Goal: Task Accomplishment & Management: Use online tool/utility

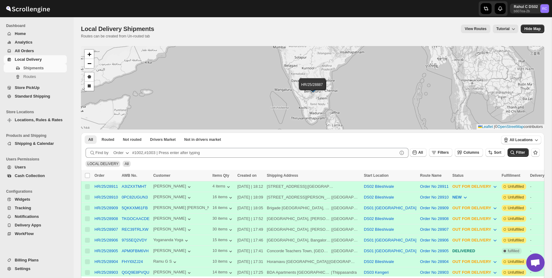
scroll to position [42, 0]
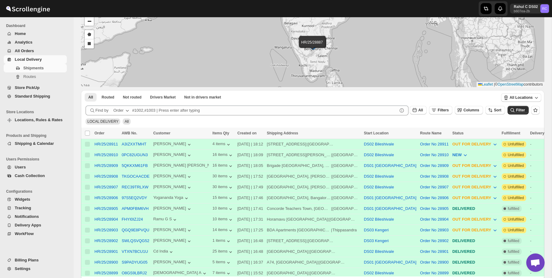
click at [46, 119] on span "Locations, Rules & Rates" at bounding box center [39, 119] width 48 height 5
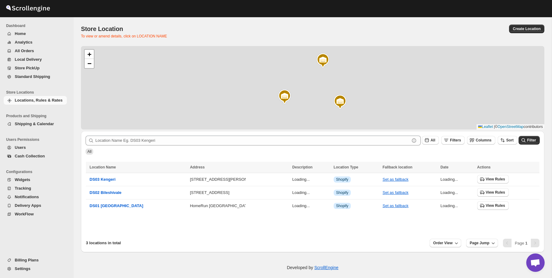
click at [36, 213] on span "WorkFlow" at bounding box center [40, 214] width 51 height 6
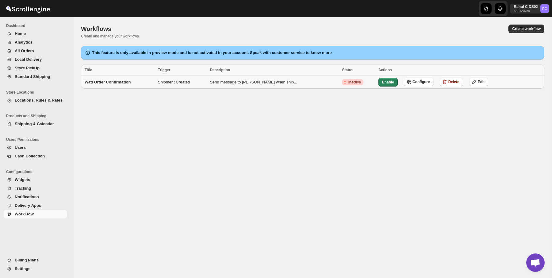
click at [131, 81] on span "Wati Order Confirmation" at bounding box center [108, 82] width 46 height 5
click at [478, 83] on span "Edit" at bounding box center [481, 81] width 7 height 5
select select "SHIPMENT_CREATED"
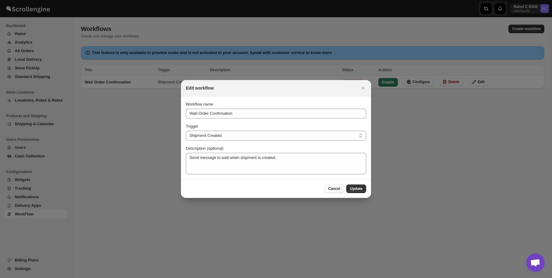
click at [339, 191] on span "Cancel" at bounding box center [334, 188] width 12 height 5
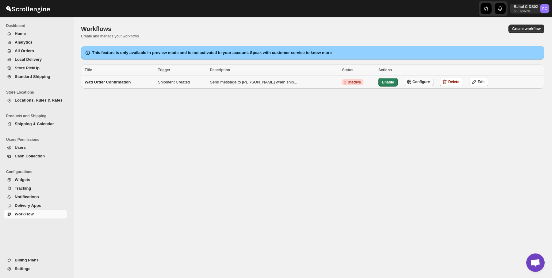
click at [412, 84] on span "Configure" at bounding box center [420, 81] width 17 height 5
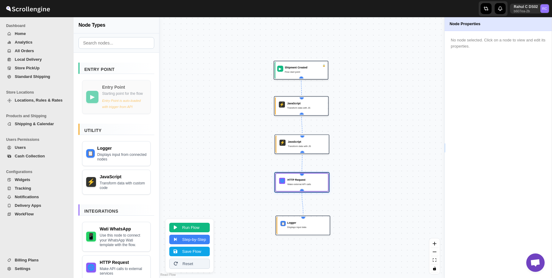
click at [349, 181] on div "▶ Shipment Created Flow start point ⚡ JavaScript Transform data with JS ⚡ JavaS…" at bounding box center [301, 147] width 285 height 261
click at [300, 142] on div "JavaScript" at bounding box center [305, 142] width 37 height 4
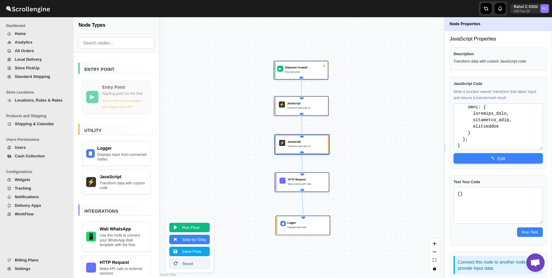
scroll to position [393, 0]
click at [499, 158] on button "✎ Edit" at bounding box center [497, 158] width 89 height 10
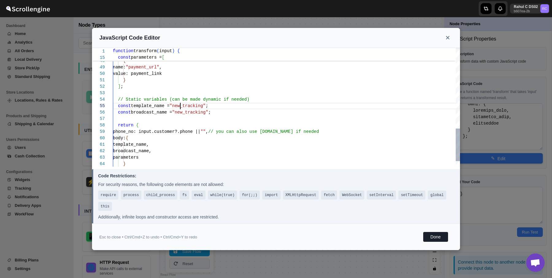
scroll to position [25, 0]
type textarea "} ]; // Static variables (can be made dynamic if needed) const template_name = …"
type textarea "function transform(input) { // Extract fields from input const addressName = in…"
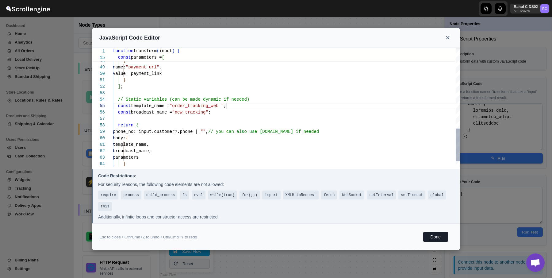
type textarea "} ]; // Static variables (can be made dynamic if needed) const template_name = …"
type textarea "function transform(input) { // Extract fields from input const addressName = in…"
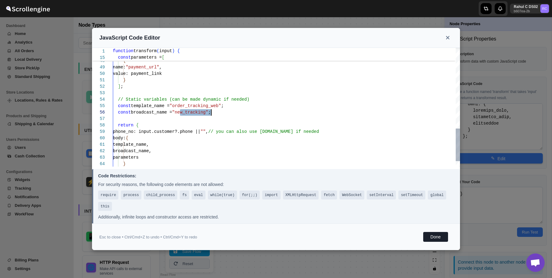
type textarea "} ]; // Static variables (can be made dynamic if needed) const template_name = …"
type textarea "function transform(input) { // Extract fields from input const addressName = in…"
type textarea "} ]; // Static variables (can be made dynamic if needed) const template_name = …"
type textarea "function transform(input) { // Extract fields from input const addressName = in…"
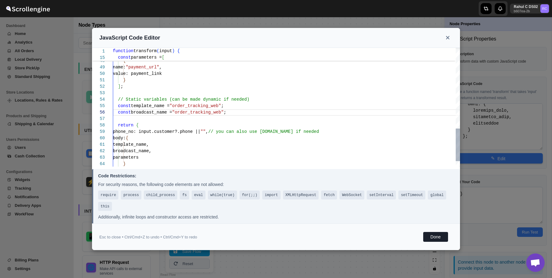
scroll to position [58, 0]
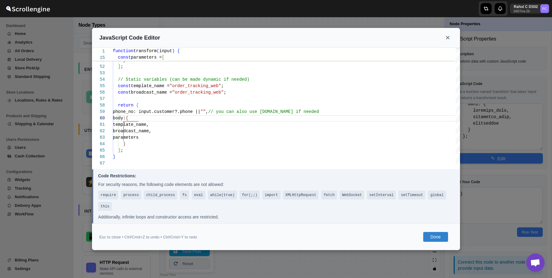
click at [436, 238] on button "Done" at bounding box center [435, 237] width 25 height 10
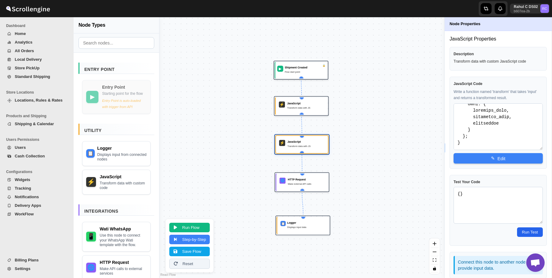
click at [531, 230] on button "Run Test" at bounding box center [530, 232] width 26 height 10
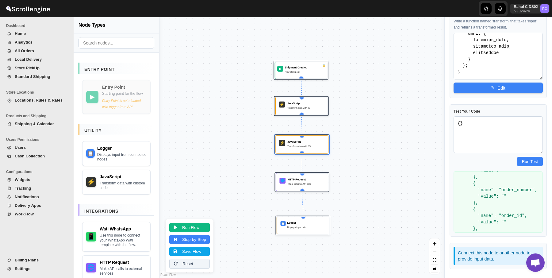
scroll to position [0, 0]
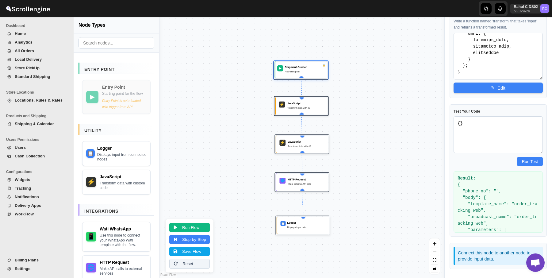
click at [313, 72] on div "Flow start point" at bounding box center [305, 72] width 40 height 4
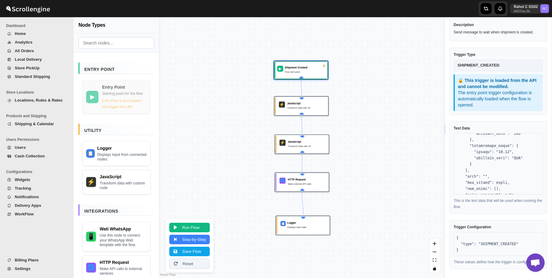
scroll to position [1062, 0]
click at [311, 181] on div "HTTP Request" at bounding box center [306, 179] width 37 height 4
select select "POST"
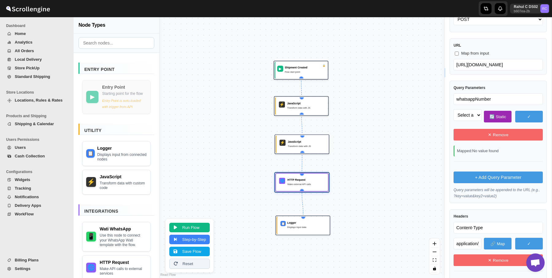
scroll to position [73, 0]
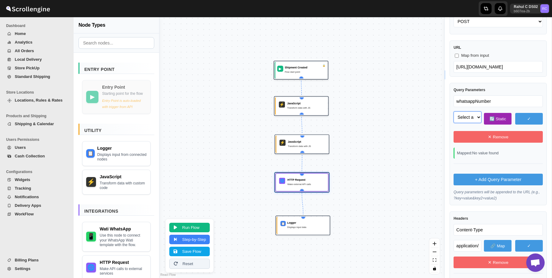
click at [476, 118] on select "Select a field to map" at bounding box center [467, 117] width 28 height 12
click at [453, 111] on select "Select a field to map" at bounding box center [467, 117] width 28 height 12
click at [503, 133] on button "✕ Remove" at bounding box center [497, 137] width 89 height 12
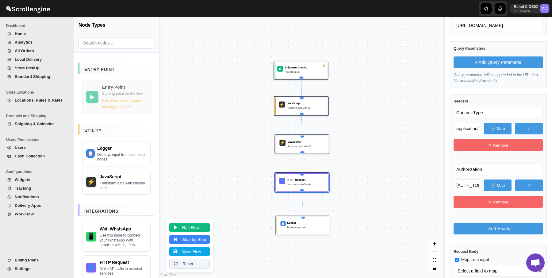
scroll to position [135, 0]
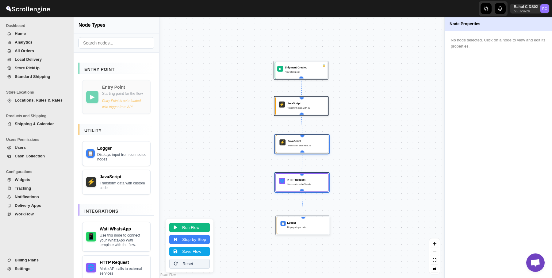
click at [298, 141] on div "JavaScript" at bounding box center [306, 141] width 37 height 4
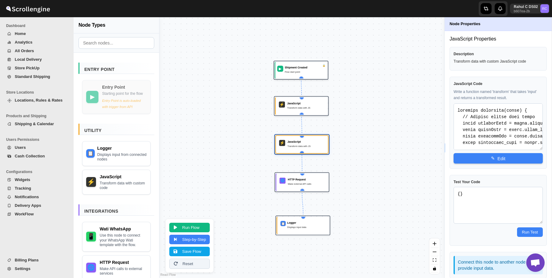
click at [308, 118] on div "▶ Shipment Created Flow start point ⚡ JavaScript Transform data with JS ⚡ JavaS…" at bounding box center [301, 147] width 285 height 261
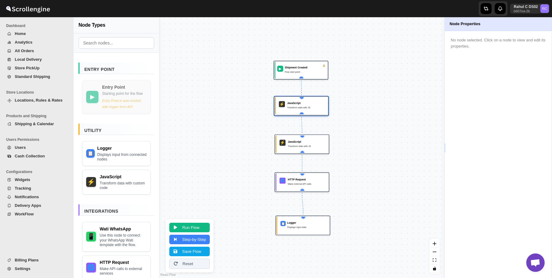
click at [309, 108] on div "Transform data with JS" at bounding box center [305, 107] width 37 height 4
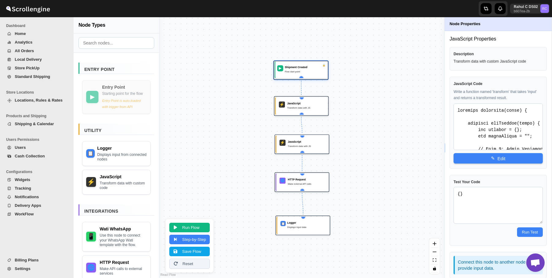
click at [307, 68] on div "Shipment Created" at bounding box center [305, 67] width 40 height 4
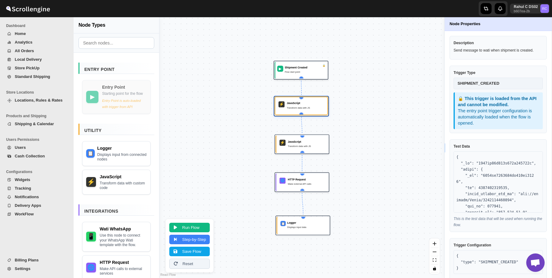
click at [306, 111] on div "⚡ JavaScript Transform data with JS" at bounding box center [301, 105] width 48 height 13
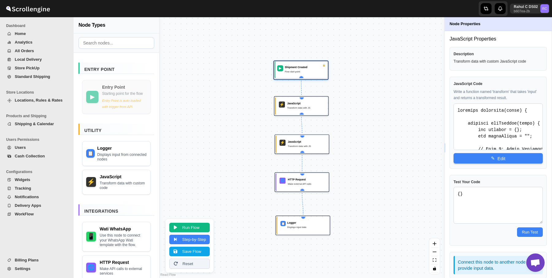
click at [302, 75] on div "▶ Shipment Created Flow start point" at bounding box center [301, 69] width 50 height 13
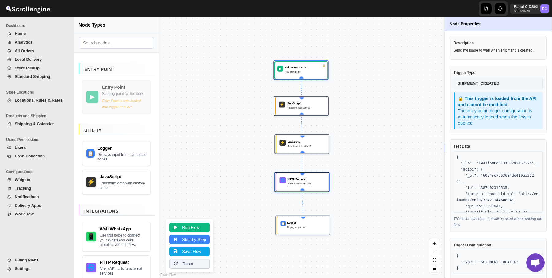
click at [305, 188] on div "🌐 HTTP Request Make external API calls" at bounding box center [301, 181] width 47 height 13
select select "POST"
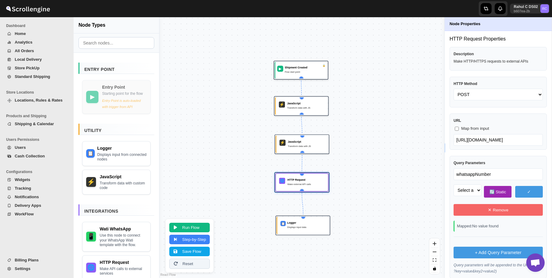
scroll to position [26, 0]
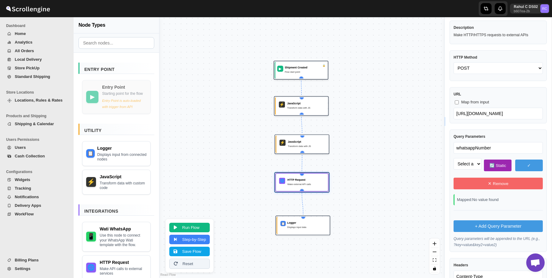
click at [528, 166] on button "✓" at bounding box center [529, 165] width 28 height 12
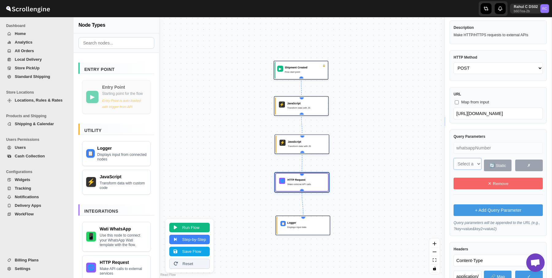
click at [471, 162] on select "Select a field to map" at bounding box center [467, 164] width 28 height 12
click at [453, 158] on select "Select a field to map" at bounding box center [467, 164] width 28 height 12
click at [495, 167] on button "🔄 Static" at bounding box center [498, 165] width 28 height 12
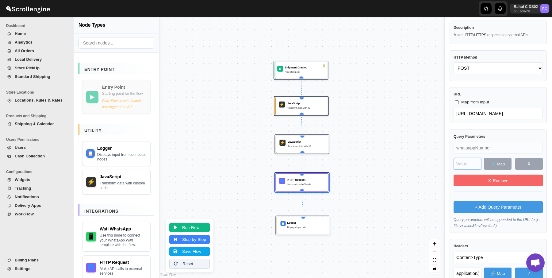
click at [466, 164] on input "text" at bounding box center [467, 164] width 28 height 12
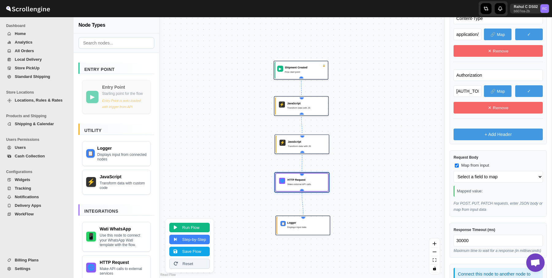
scroll to position [292, 0]
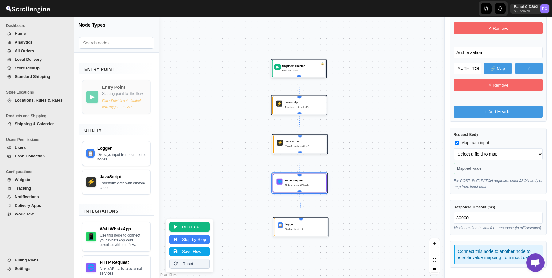
type input "9871773787"
click at [193, 228] on button "Run Flow" at bounding box center [189, 227] width 40 height 10
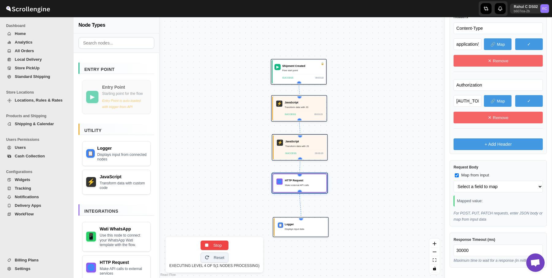
select select "body"
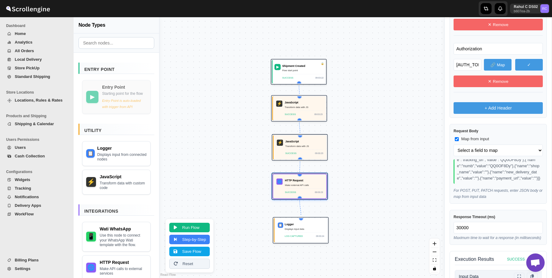
scroll to position [48, 0]
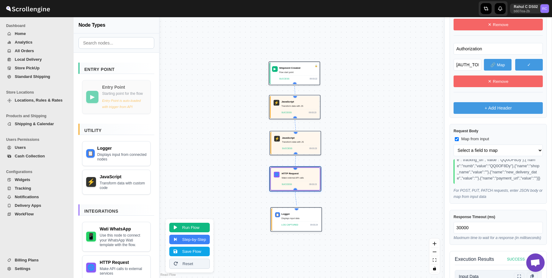
click at [36, 53] on span "All Orders" at bounding box center [40, 51] width 51 height 6
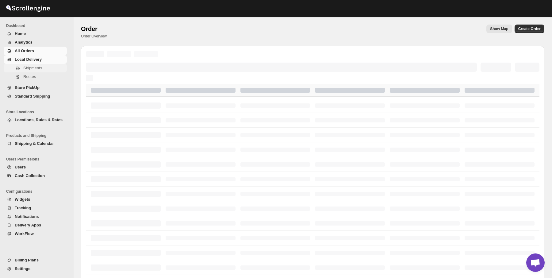
click at [36, 69] on span "Shipments" at bounding box center [32, 68] width 19 height 5
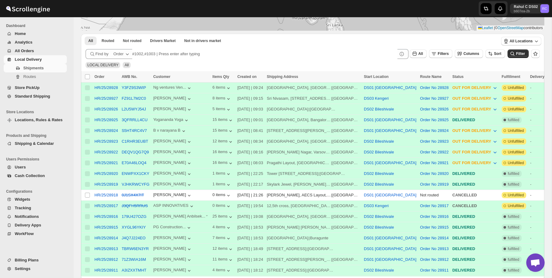
scroll to position [110, 0]
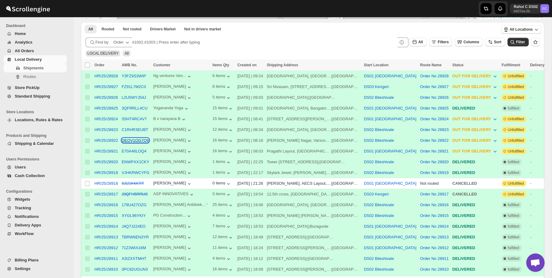
click at [139, 140] on button "DEQV1QG7Q9" at bounding box center [135, 140] width 27 height 5
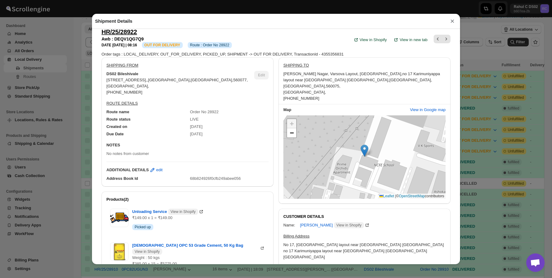
scroll to position [8, 0]
click at [289, 132] on div "+ − Leaflet | © OpenStreetMap contributors" at bounding box center [364, 155] width 162 height 83
click at [292, 128] on span "−" at bounding box center [292, 132] width 4 height 8
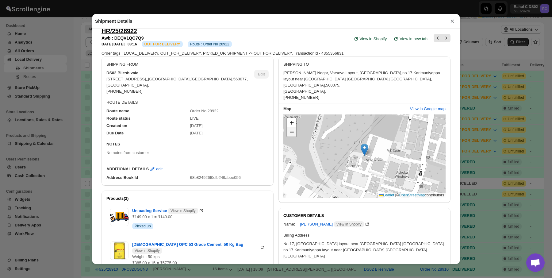
click at [293, 128] on span "−" at bounding box center [292, 132] width 4 height 8
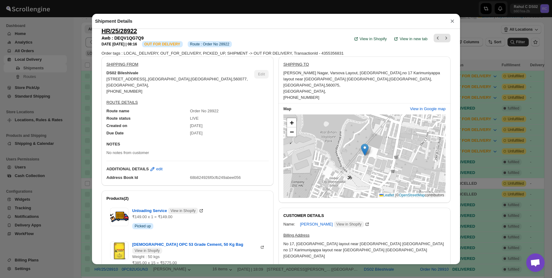
click at [432, 114] on div "+ − Leaflet | © OpenStreetMap contributors" at bounding box center [364, 155] width 162 height 83
click at [432, 106] on button "View in Google map" at bounding box center [427, 109] width 43 height 10
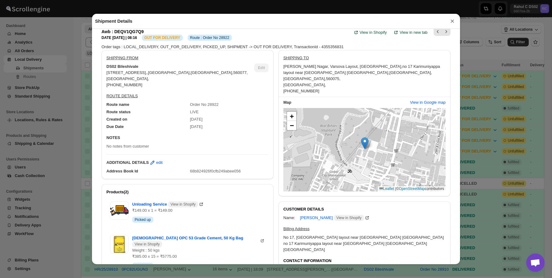
scroll to position [21, 0]
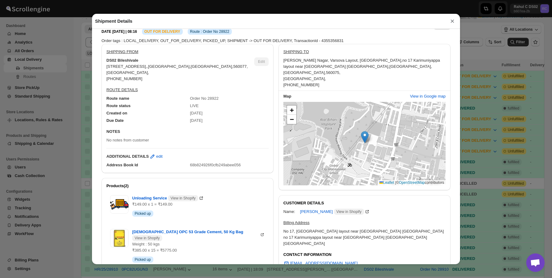
click at [209, 166] on span "68b824926f0cfb249abee056" at bounding box center [215, 165] width 51 height 5
copy span "68b824926f0cfb249abee056"
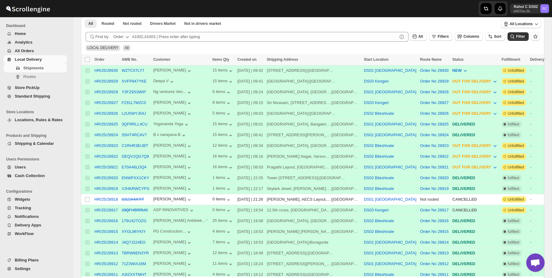
scroll to position [116, 0]
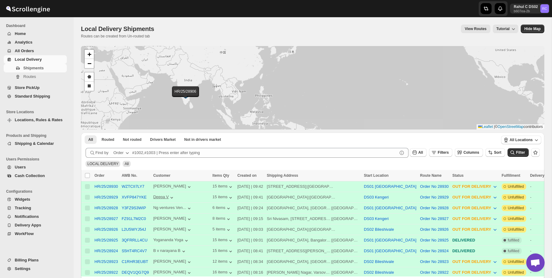
scroll to position [39, 0]
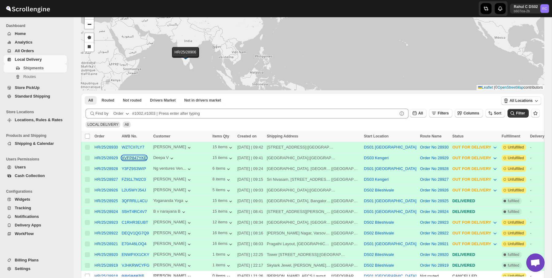
click at [132, 158] on button "XVFP847YKE" at bounding box center [134, 157] width 25 height 5
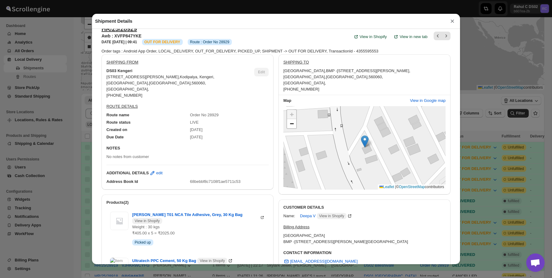
scroll to position [11, 0]
click at [437, 101] on span "View in Google map" at bounding box center [428, 100] width 36 height 6
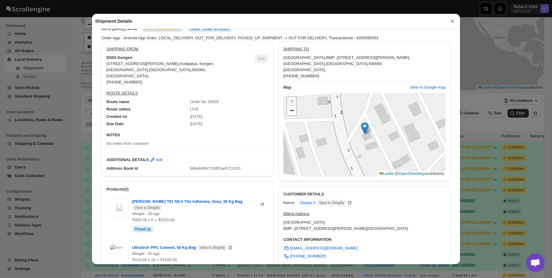
scroll to position [25, 0]
